Goal: Find specific page/section: Find specific page/section

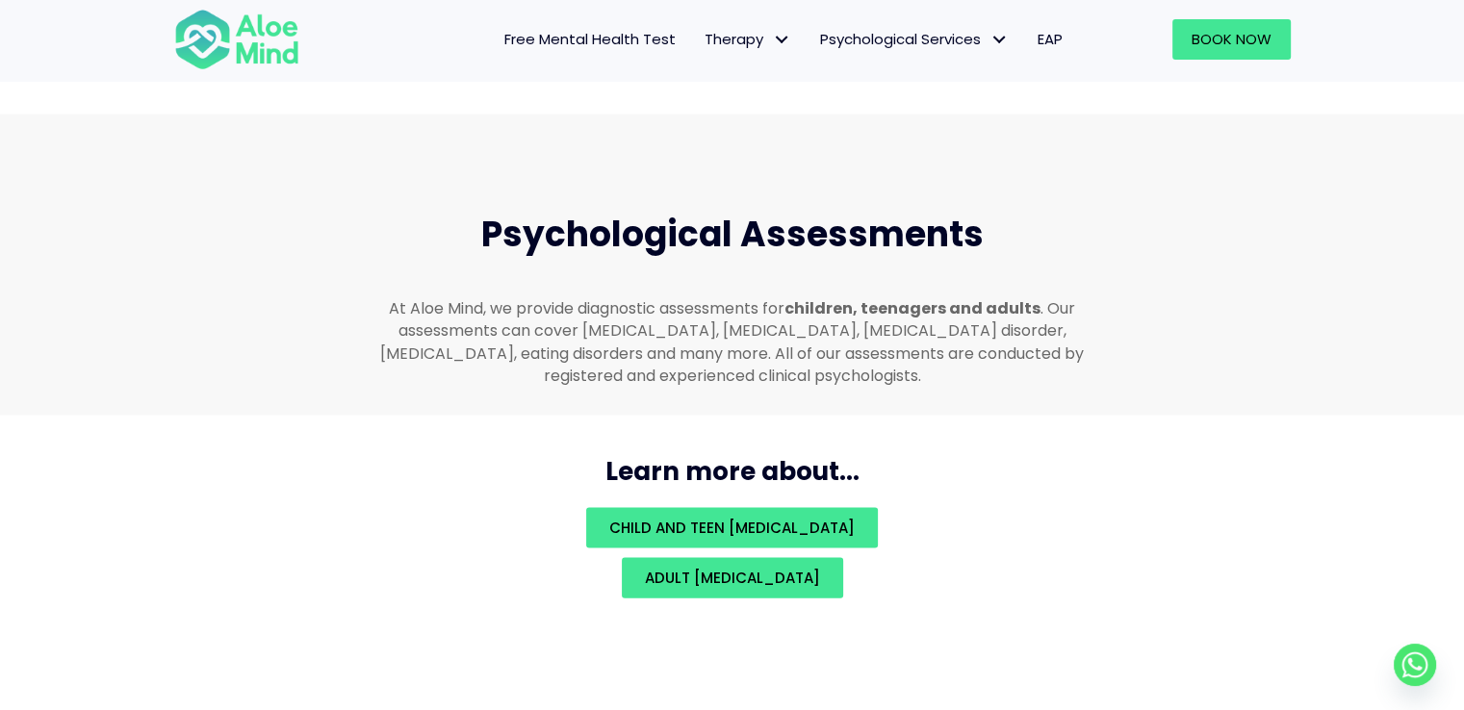
scroll to position [4235, 0]
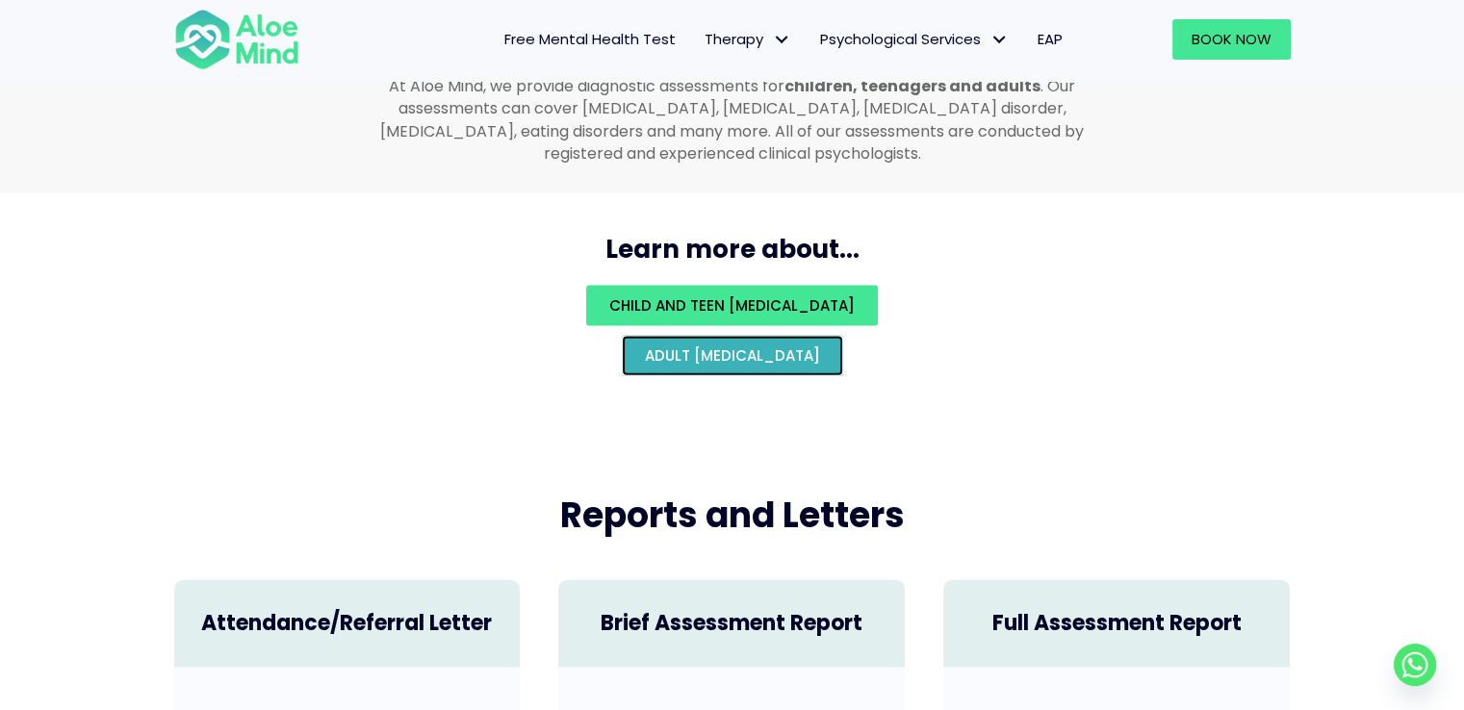
click at [713, 346] on span "Adult [MEDICAL_DATA]" at bounding box center [732, 356] width 175 height 20
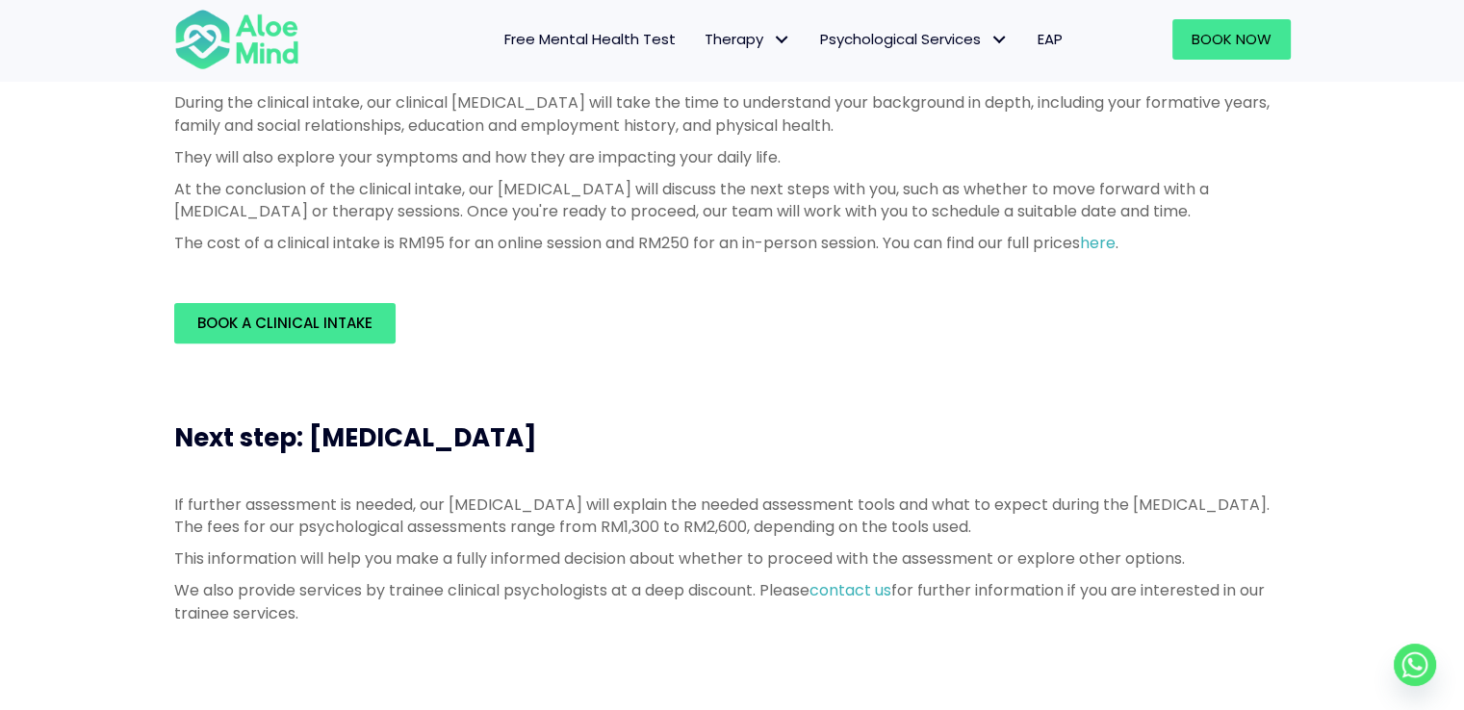
scroll to position [481, 0]
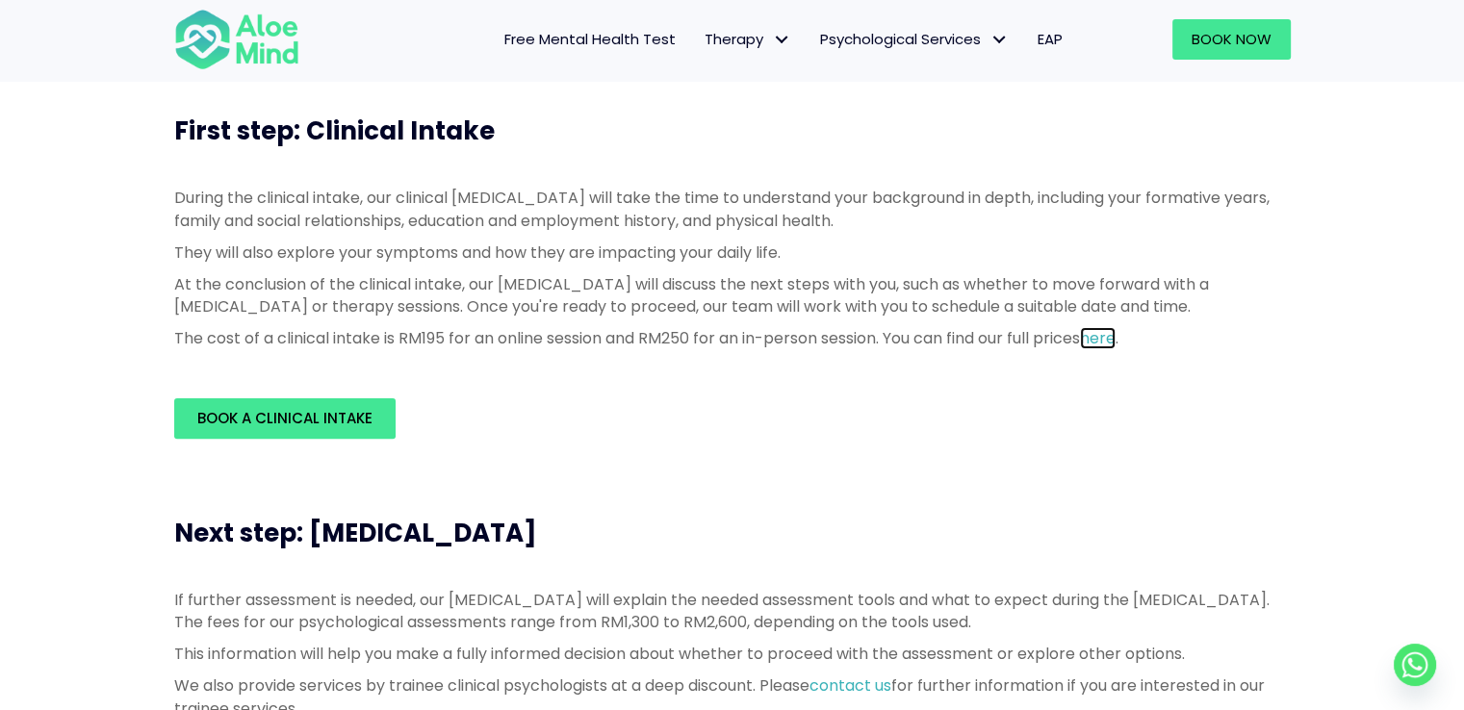
click at [1115, 339] on link "here" at bounding box center [1098, 338] width 36 height 22
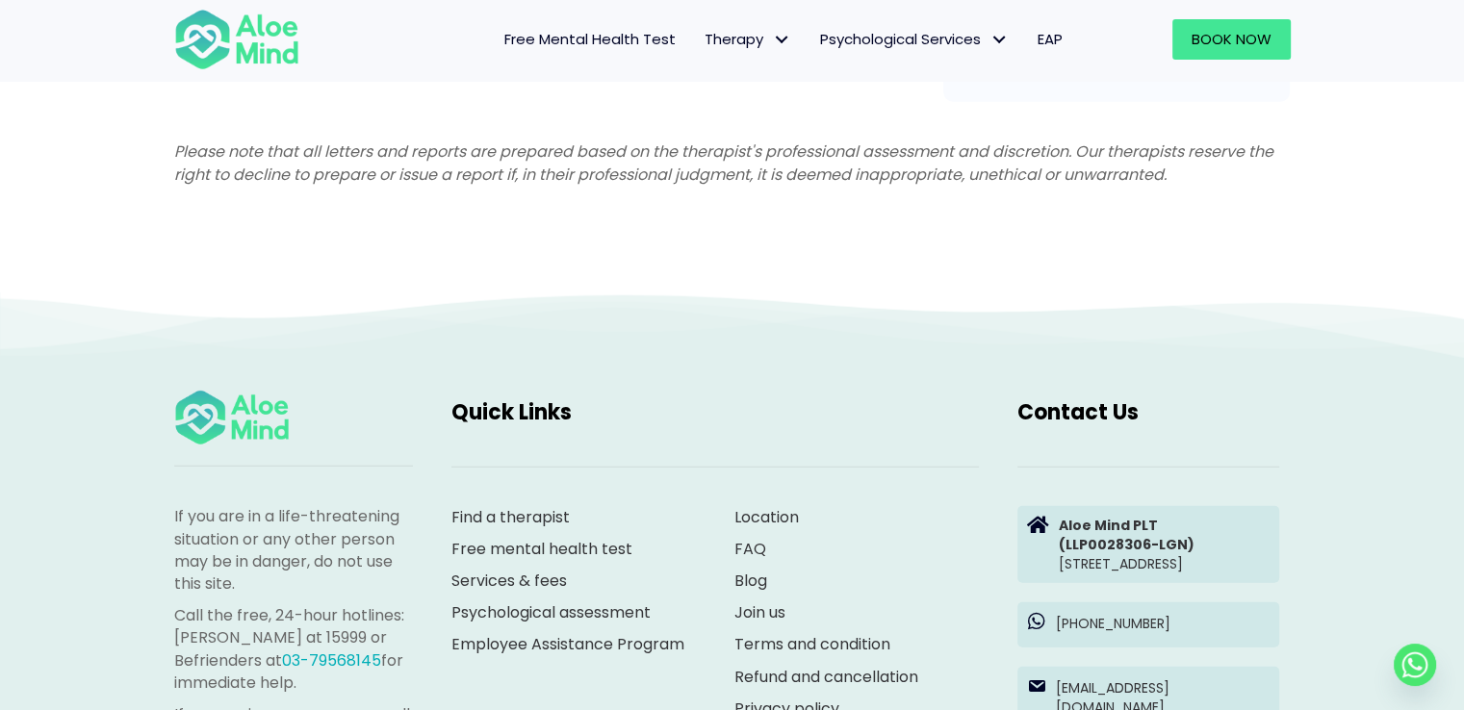
scroll to position [5293, 0]
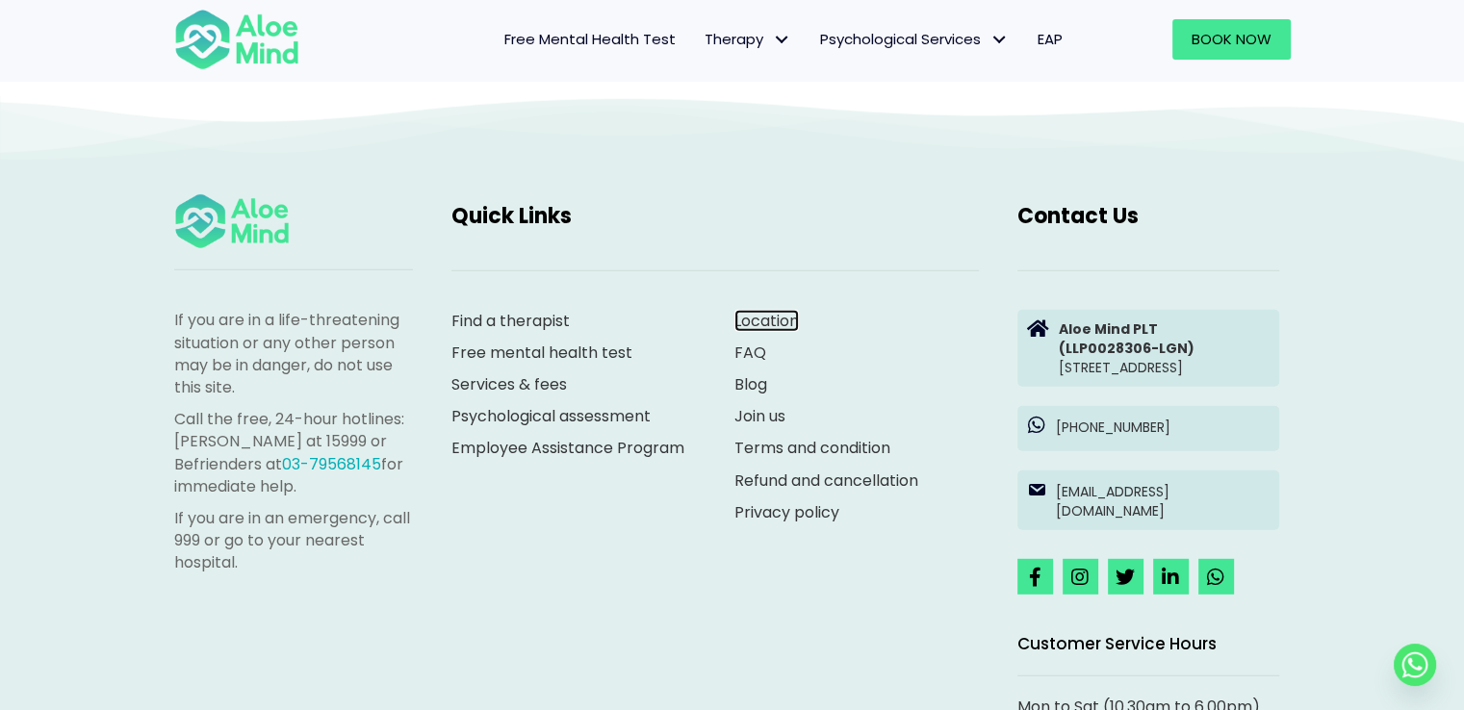
click at [769, 321] on link "Location" at bounding box center [766, 321] width 64 height 22
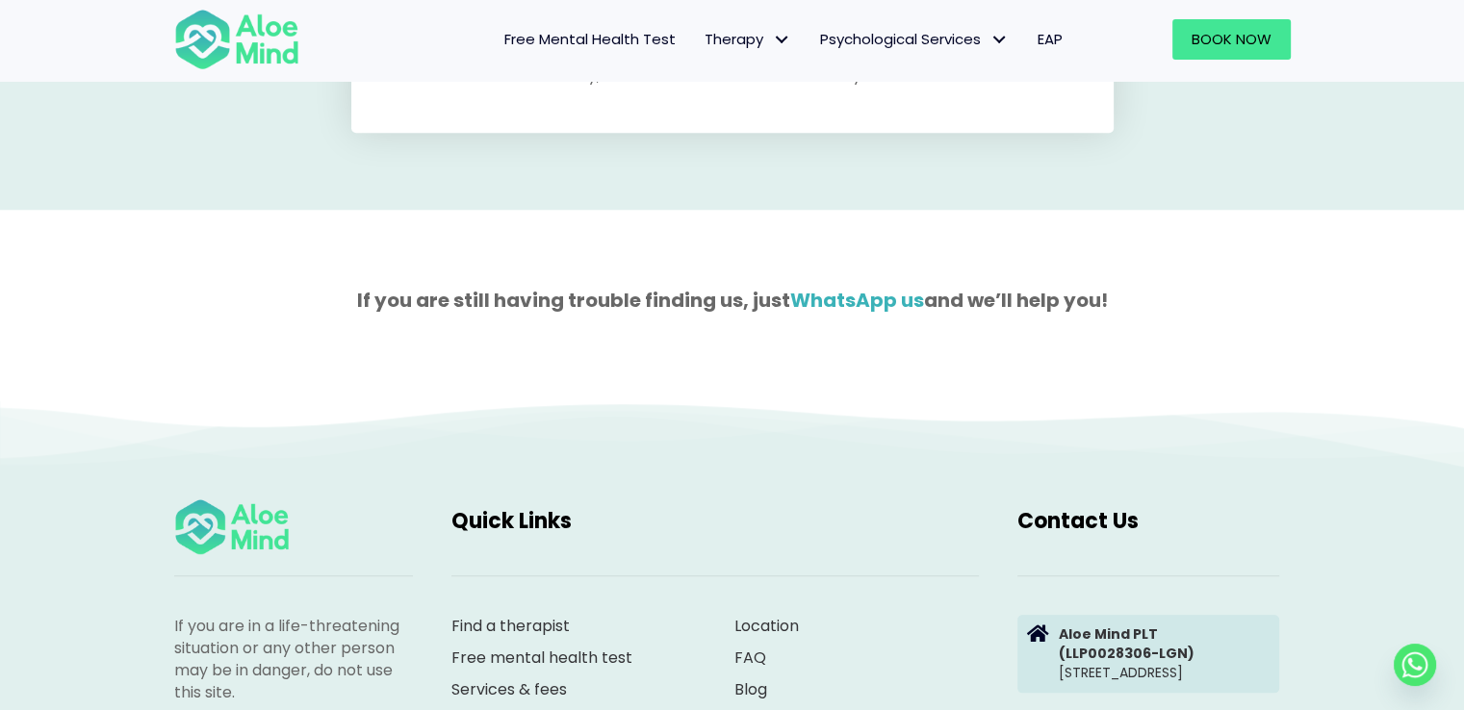
scroll to position [1925, 0]
